Goal: Transaction & Acquisition: Purchase product/service

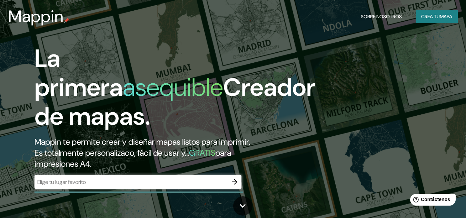
click at [302, 131] on h1 "La primera asequible Creador de mapas." at bounding box center [174, 90] width 281 height 92
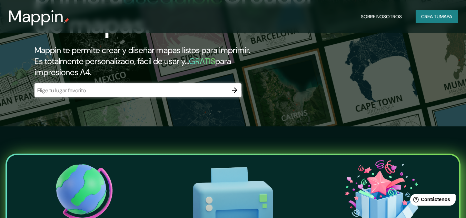
scroll to position [90, 0]
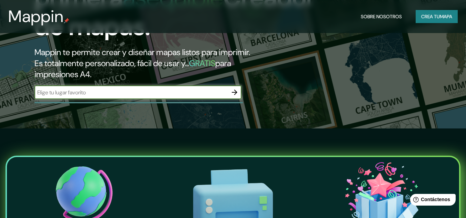
click at [62, 90] on input "text" at bounding box center [130, 93] width 193 height 8
click at [62, 93] on input "trujillo" at bounding box center [130, 93] width 193 height 8
type input "trujillo [GEOGRAPHIC_DATA]"
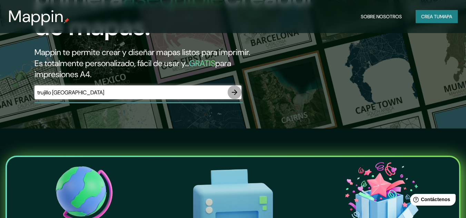
click at [237, 96] on button "button" at bounding box center [234, 92] width 14 height 14
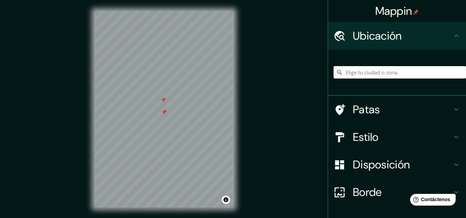
click at [161, 114] on div at bounding box center [164, 112] width 6 height 6
click at [367, 71] on input "Elige tu ciudad o zona" at bounding box center [399, 72] width 132 height 12
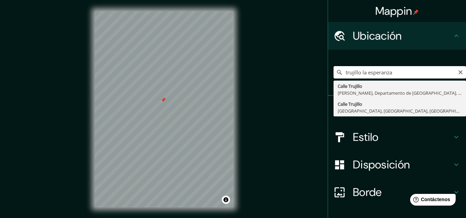
type input "[GEOGRAPHIC_DATA], [GEOGRAPHIC_DATA], [GEOGRAPHIC_DATA], [GEOGRAPHIC_DATA]"
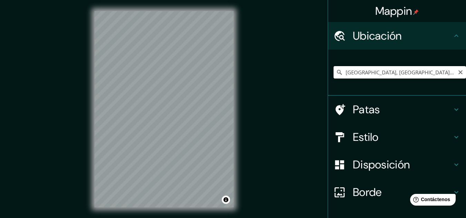
click at [407, 73] on input "[GEOGRAPHIC_DATA], [GEOGRAPHIC_DATA], [GEOGRAPHIC_DATA], [GEOGRAPHIC_DATA]" at bounding box center [399, 72] width 132 height 12
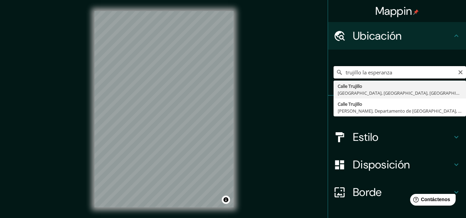
type input "[GEOGRAPHIC_DATA], [GEOGRAPHIC_DATA], [GEOGRAPHIC_DATA], [GEOGRAPHIC_DATA]"
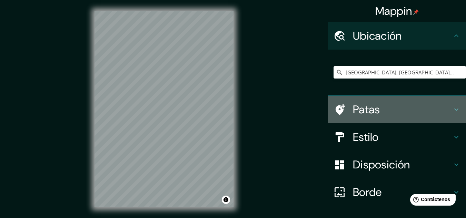
click at [452, 110] on icon at bounding box center [456, 109] width 8 height 8
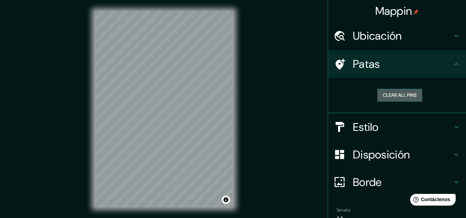
click at [397, 98] on button "Clear all pins" at bounding box center [399, 95] width 45 height 13
click at [395, 91] on button "Clear all pins" at bounding box center [399, 95] width 45 height 13
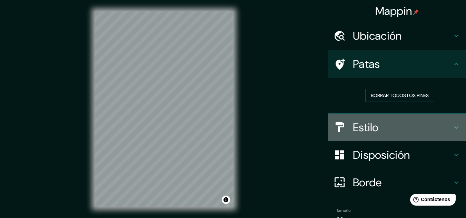
click at [346, 125] on div at bounding box center [342, 127] width 19 height 12
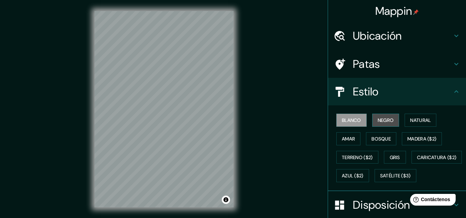
click at [378, 121] on font "Negro" at bounding box center [385, 120] width 16 height 6
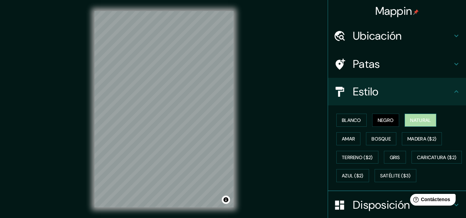
click at [410, 119] on font "Natural" at bounding box center [420, 120] width 21 height 6
click at [343, 141] on font "Amar" at bounding box center [348, 139] width 13 height 6
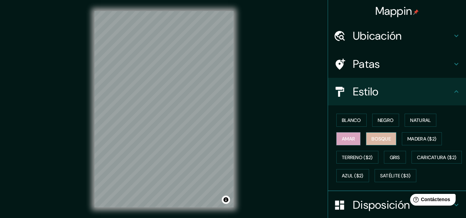
click at [378, 140] on font "Bosque" at bounding box center [380, 139] width 19 height 6
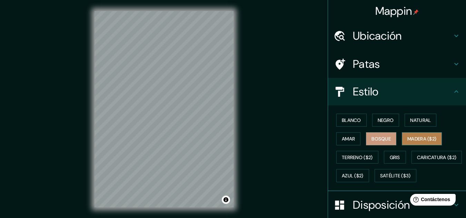
click at [418, 140] on font "Madera ($2)" at bounding box center [421, 139] width 29 height 6
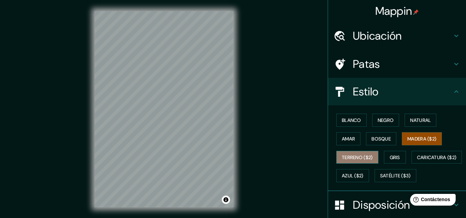
click at [355, 161] on font "Terreno ($2)" at bounding box center [357, 157] width 31 height 9
click at [347, 159] on font "Terreno ($2)" at bounding box center [357, 157] width 31 height 6
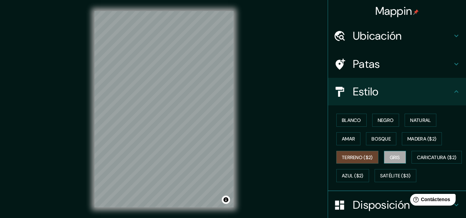
click at [394, 156] on font "Gris" at bounding box center [394, 157] width 10 height 6
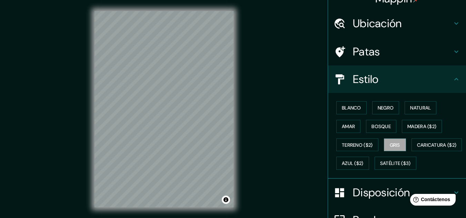
scroll to position [28, 0]
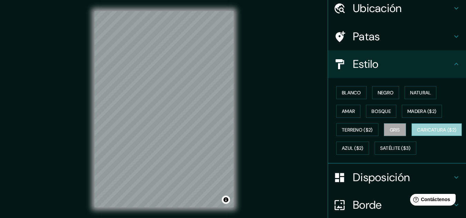
click at [417, 133] on font "Caricatura ($2)" at bounding box center [437, 130] width 40 height 6
click at [133, 151] on div at bounding box center [133, 149] width 6 height 6
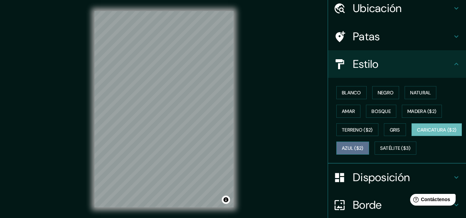
click at [363, 146] on font "Azul ($2)" at bounding box center [353, 148] width 22 height 6
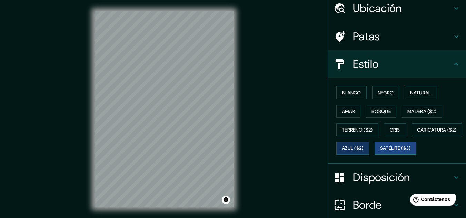
click at [374, 155] on button "Satélite ($3)" at bounding box center [395, 148] width 42 height 13
click at [147, 102] on div at bounding box center [150, 101] width 6 height 6
click at [151, 101] on div at bounding box center [153, 101] width 6 height 6
click at [149, 101] on div at bounding box center [150, 101] width 6 height 6
click at [175, 85] on div at bounding box center [176, 87] width 6 height 6
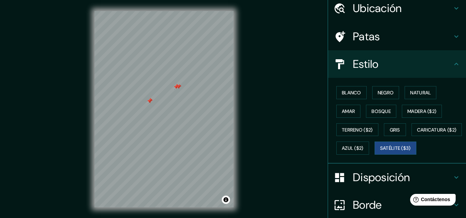
click at [177, 85] on div at bounding box center [179, 87] width 6 height 6
click at [363, 150] on font "Azul ($2)" at bounding box center [353, 148] width 22 height 6
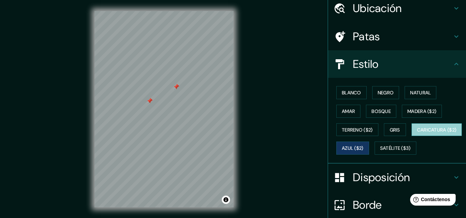
click at [417, 133] on font "Caricatura ($2)" at bounding box center [437, 130] width 40 height 6
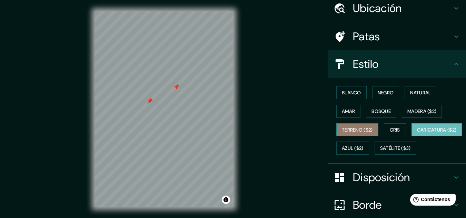
click at [359, 124] on button "Terreno ($2)" at bounding box center [357, 129] width 42 height 13
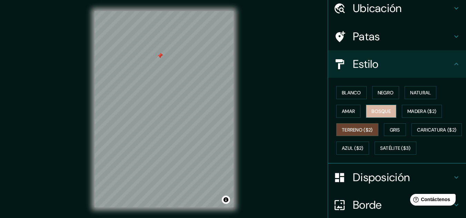
click at [380, 110] on font "Bosque" at bounding box center [380, 111] width 19 height 6
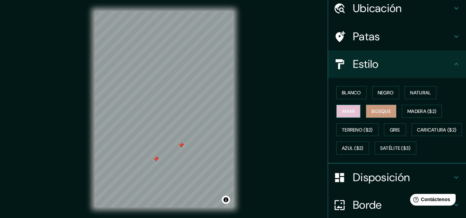
click at [337, 106] on button "Amar" at bounding box center [348, 111] width 24 height 13
click at [377, 95] on font "Negro" at bounding box center [385, 93] width 16 height 6
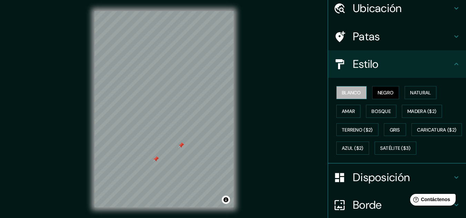
click at [345, 94] on font "Blanco" at bounding box center [351, 93] width 19 height 6
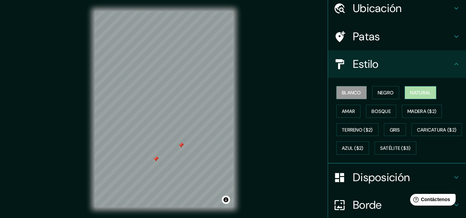
click at [421, 97] on button "Natural" at bounding box center [420, 92] width 32 height 13
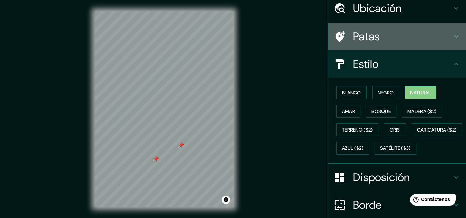
click at [381, 40] on h4 "Patas" at bounding box center [402, 37] width 99 height 14
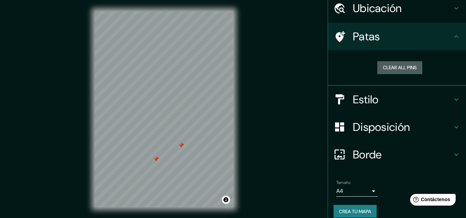
click at [381, 69] on button "Clear all pins" at bounding box center [399, 67] width 45 height 13
click at [386, 66] on button "Clear all pins" at bounding box center [399, 67] width 45 height 13
click at [385, 65] on button "Clear all pins" at bounding box center [399, 67] width 45 height 13
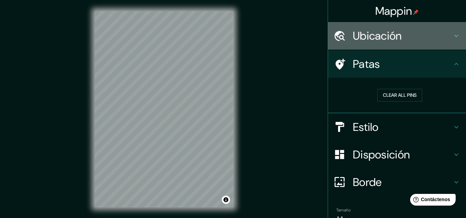
click at [405, 38] on h4 "Ubicación" at bounding box center [402, 36] width 99 height 14
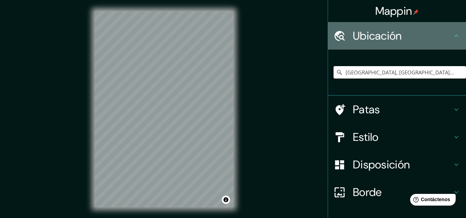
click at [405, 38] on h4 "Ubicación" at bounding box center [402, 36] width 99 height 14
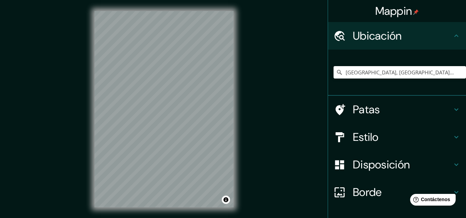
drag, startPoint x: 460, startPoint y: 103, endPoint x: 460, endPoint y: 131, distance: 27.2
click at [460, 131] on ul "Ubicación [GEOGRAPHIC_DATA], [GEOGRAPHIC_DATA], [GEOGRAPHIC_DATA], [GEOGRAPHIC_…" at bounding box center [397, 143] width 138 height 242
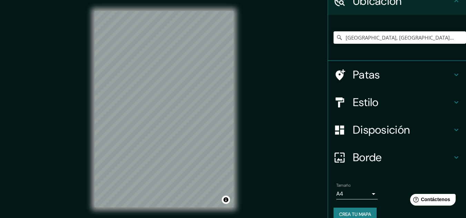
scroll to position [40, 0]
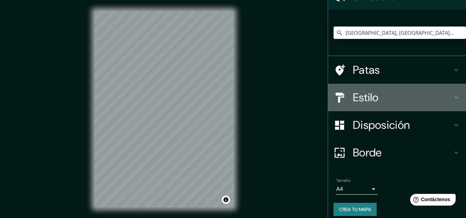
click at [394, 98] on h4 "Estilo" at bounding box center [402, 98] width 99 height 14
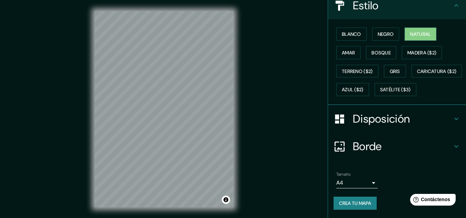
scroll to position [102, 0]
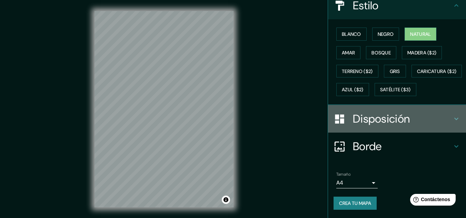
click at [368, 108] on div "Disposición" at bounding box center [397, 119] width 138 height 28
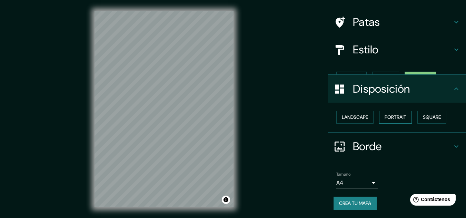
scroll to position [30, 0]
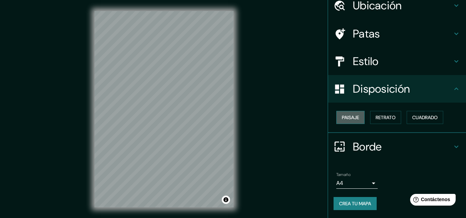
click at [353, 116] on font "Paisaje" at bounding box center [350, 117] width 17 height 6
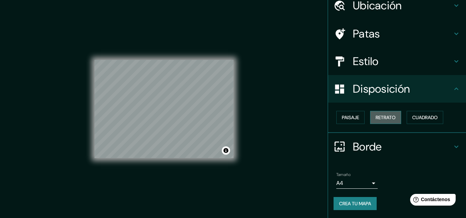
click at [385, 113] on font "Retrato" at bounding box center [385, 117] width 20 height 9
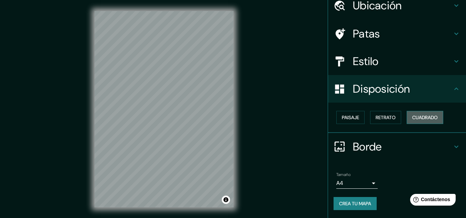
click at [417, 117] on font "Cuadrado" at bounding box center [425, 117] width 26 height 6
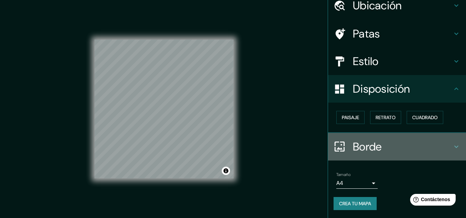
click at [380, 144] on h4 "Borde" at bounding box center [402, 147] width 99 height 14
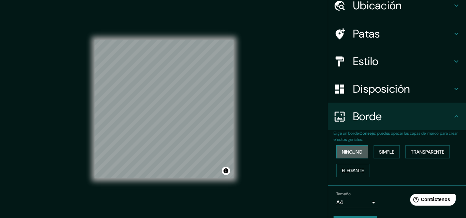
click at [342, 151] on font "Ninguno" at bounding box center [352, 152] width 21 height 6
click at [383, 150] on font "Simple" at bounding box center [386, 152] width 15 height 6
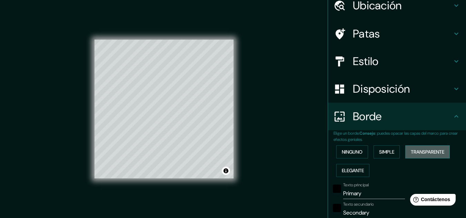
click at [421, 154] on font "Transparente" at bounding box center [426, 152] width 33 height 6
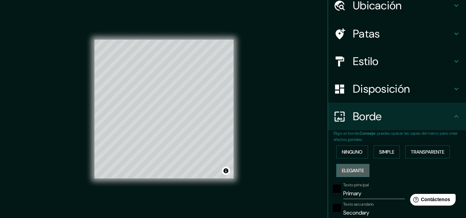
click at [346, 171] on font "Elegante" at bounding box center [353, 170] width 22 height 6
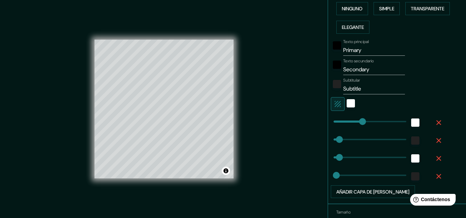
scroll to position [212, 0]
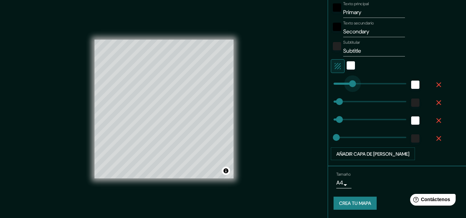
type input "46"
type input "32"
type input "0"
drag, startPoint x: 358, startPoint y: 84, endPoint x: 290, endPoint y: 121, distance: 77.0
type input "32"
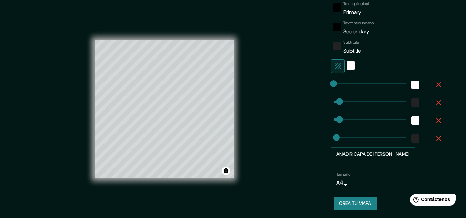
type input "32"
type input "16"
type input "32"
type input "122"
type input "32"
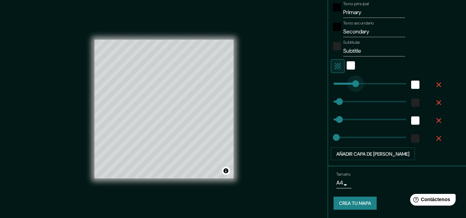
type input "32"
type input "16"
type input "122"
type input "32"
type input "98"
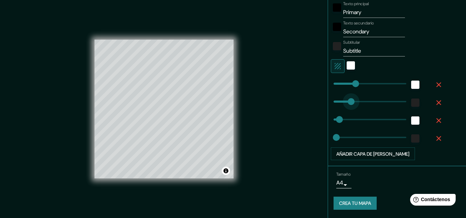
type input "32"
type input "16"
type input "122"
type input "31"
type input "32"
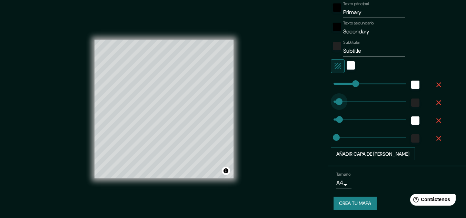
type input "16"
type input "122"
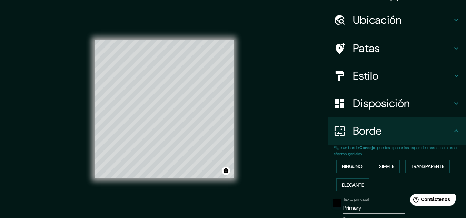
scroll to position [0, 0]
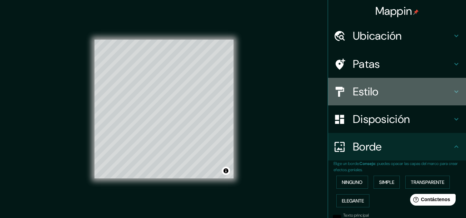
click at [370, 86] on font "Estilo" at bounding box center [366, 91] width 26 height 14
type input "32"
type input "16"
type input "122"
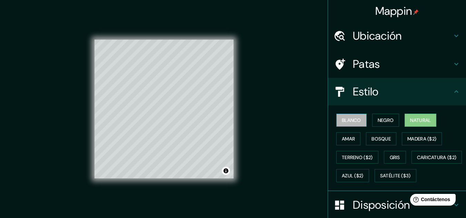
click at [348, 122] on font "Blanco" at bounding box center [351, 120] width 19 height 6
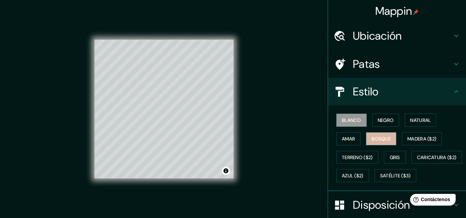
click at [378, 141] on font "Bosque" at bounding box center [380, 139] width 19 height 6
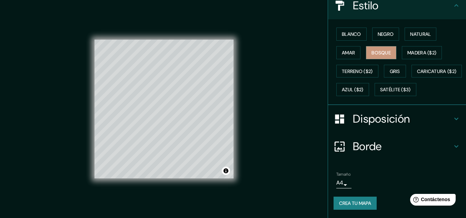
scroll to position [104, 0]
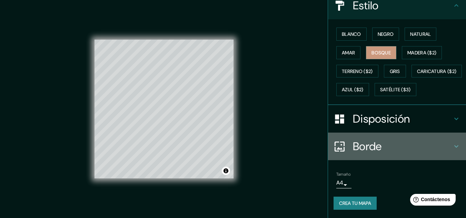
click at [353, 141] on font "Borde" at bounding box center [367, 146] width 29 height 14
type input "32"
type input "16"
type input "122"
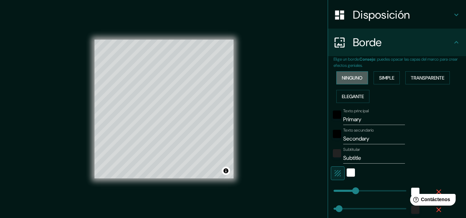
click at [342, 80] on font "Ninguno" at bounding box center [352, 78] width 21 height 6
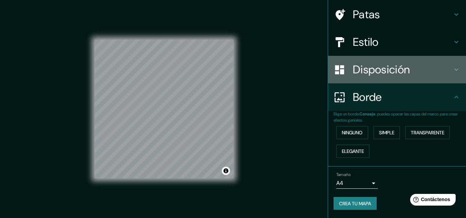
click at [366, 71] on font "Disposición" at bounding box center [381, 69] width 57 height 14
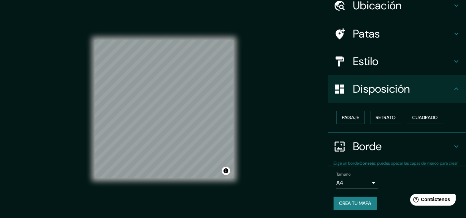
scroll to position [30, 0]
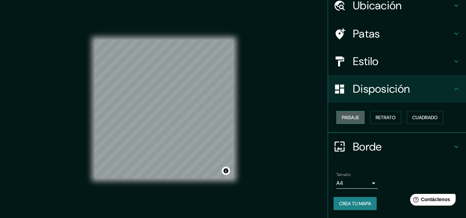
click at [342, 120] on font "Paisaje" at bounding box center [350, 117] width 17 height 6
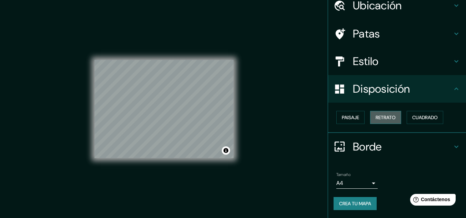
click at [384, 119] on font "Retrato" at bounding box center [385, 117] width 20 height 6
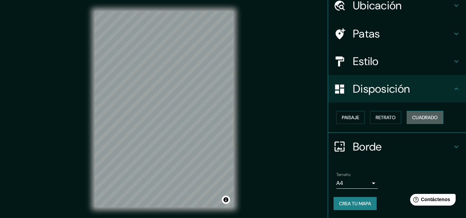
click at [420, 115] on font "Cuadrado" at bounding box center [425, 117] width 26 height 6
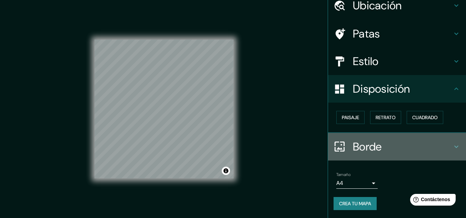
click at [446, 142] on h4 "Borde" at bounding box center [402, 147] width 99 height 14
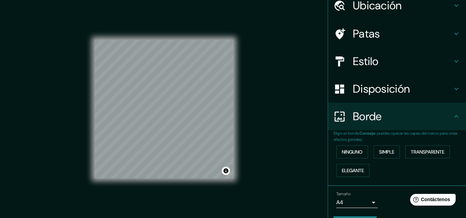
scroll to position [50, 0]
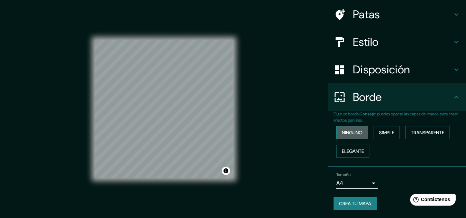
click at [342, 133] on font "Ninguno" at bounding box center [352, 133] width 21 height 6
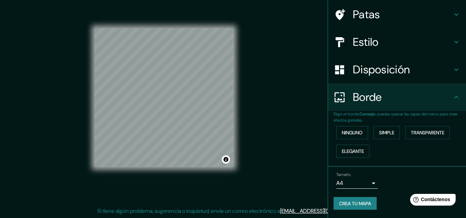
scroll to position [0, 0]
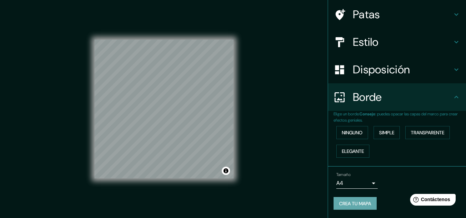
click at [359, 202] on font "Crea tu mapa" at bounding box center [355, 204] width 32 height 6
click at [354, 201] on div "Crea tu mapa" at bounding box center [396, 203] width 127 height 13
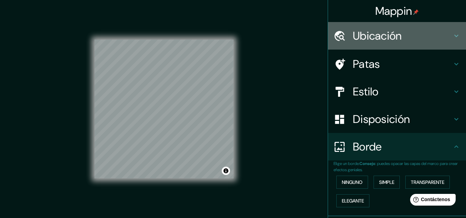
click at [400, 28] on div "Ubicación" at bounding box center [397, 36] width 138 height 28
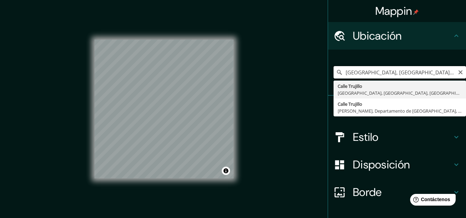
click at [360, 73] on input "[GEOGRAPHIC_DATA], [GEOGRAPHIC_DATA], [GEOGRAPHIC_DATA], [GEOGRAPHIC_DATA]" at bounding box center [399, 72] width 132 height 12
click at [455, 72] on div "[GEOGRAPHIC_DATA], [GEOGRAPHIC_DATA], [GEOGRAPHIC_DATA], [GEOGRAPHIC_DATA] [GEO…" at bounding box center [399, 72] width 132 height 12
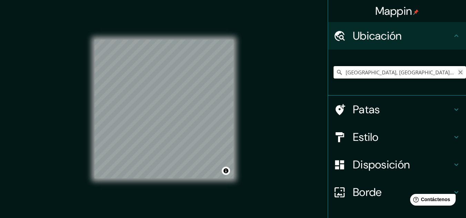
click at [457, 72] on icon "Claro" at bounding box center [460, 73] width 6 height 6
click at [445, 75] on input "Chanchamayo, Departamento de [GEOGRAPHIC_DATA], [GEOGRAPHIC_DATA]" at bounding box center [399, 72] width 132 height 12
type input "Chanchamayo, Departamento de [GEOGRAPHIC_DATA], [GEOGRAPHIC_DATA]"
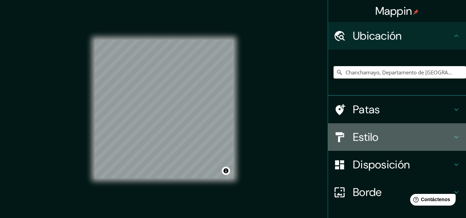
click at [357, 134] on font "Estilo" at bounding box center [366, 137] width 26 height 14
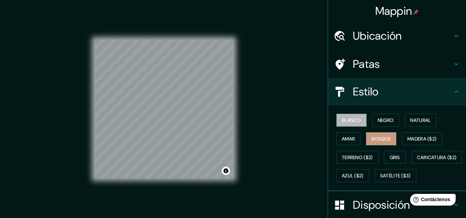
click at [344, 120] on font "Blanco" at bounding box center [351, 120] width 19 height 6
click at [161, 197] on div "© Mapbox © OpenStreetMap Improve this map" at bounding box center [163, 109] width 139 height 196
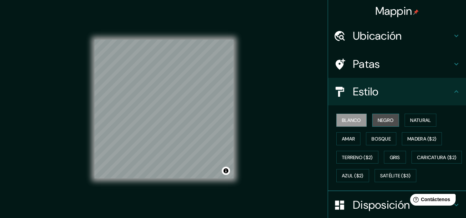
click at [378, 118] on font "Negro" at bounding box center [385, 120] width 16 height 6
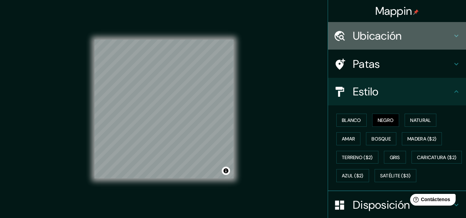
click at [400, 33] on h4 "Ubicación" at bounding box center [402, 36] width 99 height 14
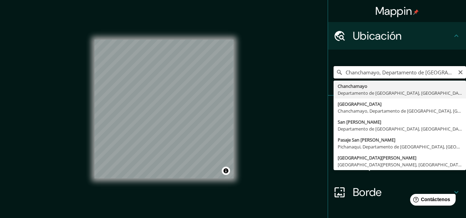
click at [377, 74] on input "Chanchamayo, Departamento de [GEOGRAPHIC_DATA], [GEOGRAPHIC_DATA]" at bounding box center [399, 72] width 132 height 12
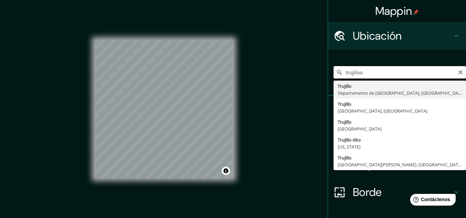
type input "[GEOGRAPHIC_DATA], [GEOGRAPHIC_DATA], [GEOGRAPHIC_DATA]"
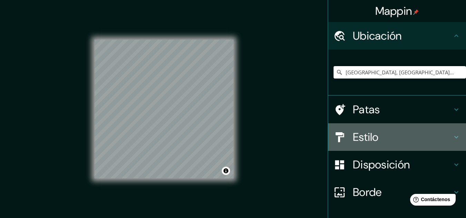
click at [377, 140] on h4 "Estilo" at bounding box center [402, 137] width 99 height 14
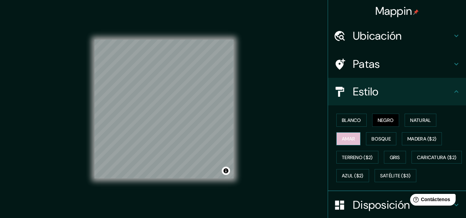
click at [347, 136] on font "Amar" at bounding box center [348, 139] width 13 height 6
click at [29, 187] on div "Mappin Ubicación [GEOGRAPHIC_DATA], [GEOGRAPHIC_DATA], [GEOGRAPHIC_DATA] Patas …" at bounding box center [233, 115] width 466 height 230
click at [375, 136] on font "Bosque" at bounding box center [380, 139] width 19 height 6
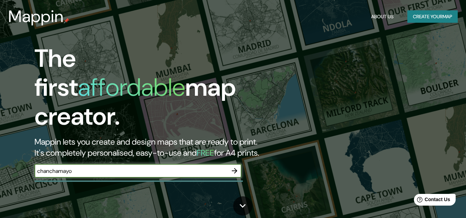
type input "chanchamayo"
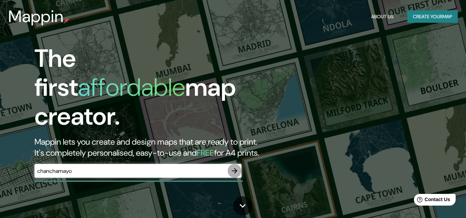
click at [236, 168] on icon "button" at bounding box center [235, 171] width 6 height 6
